Goal: Task Accomplishment & Management: Use online tool/utility

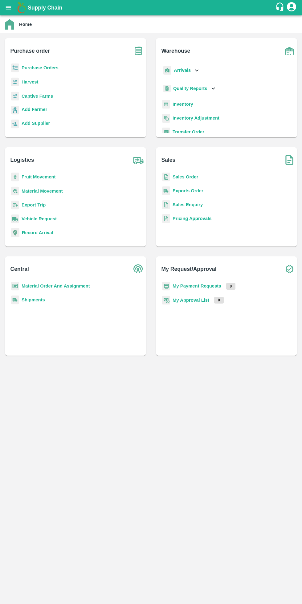
click at [8, 8] on icon "open drawer" at bounding box center [8, 7] width 5 height 3
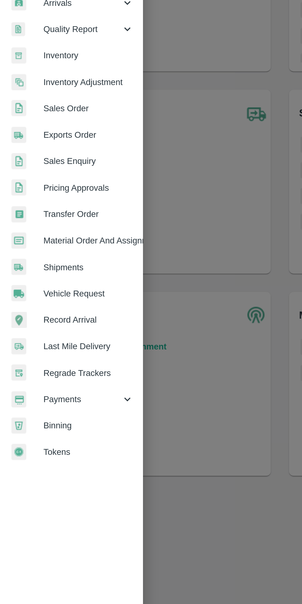
click at [51, 258] on span "Vehicle Request" at bounding box center [47, 257] width 49 height 7
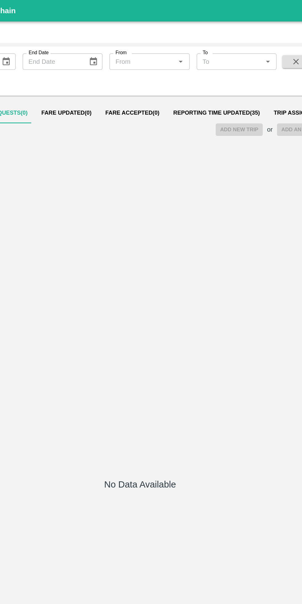
click at [214, 82] on span "Reporting Time Updated ( 35 )" at bounding box center [206, 80] width 62 height 5
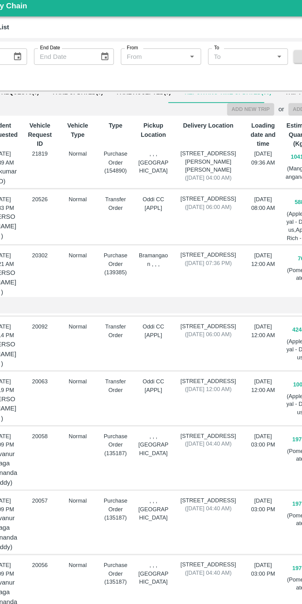
scroll to position [16, 0]
